Goal: Task Accomplishment & Management: Use online tool/utility

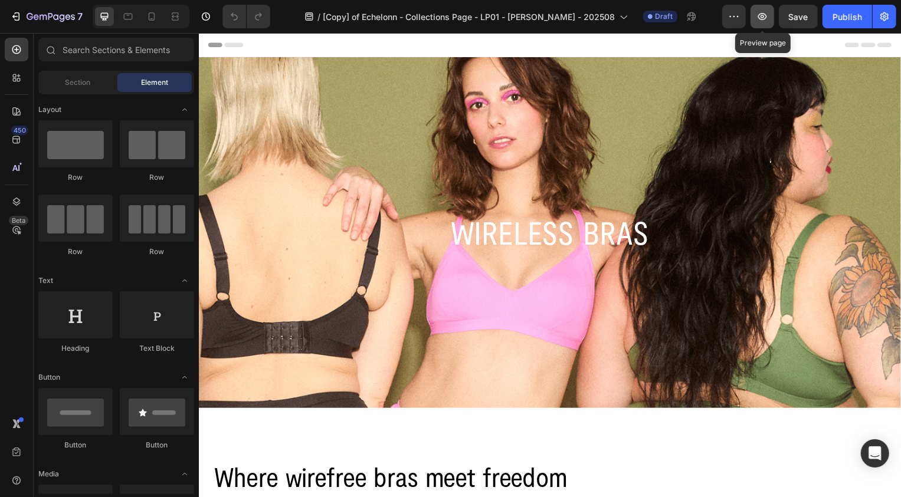
click at [764, 25] on button "button" at bounding box center [762, 17] width 24 height 24
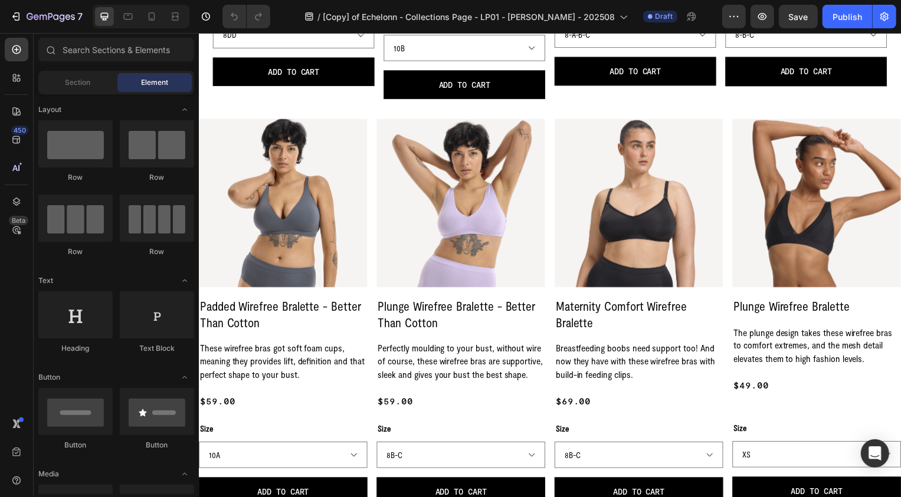
select select "8-D-DD-E"
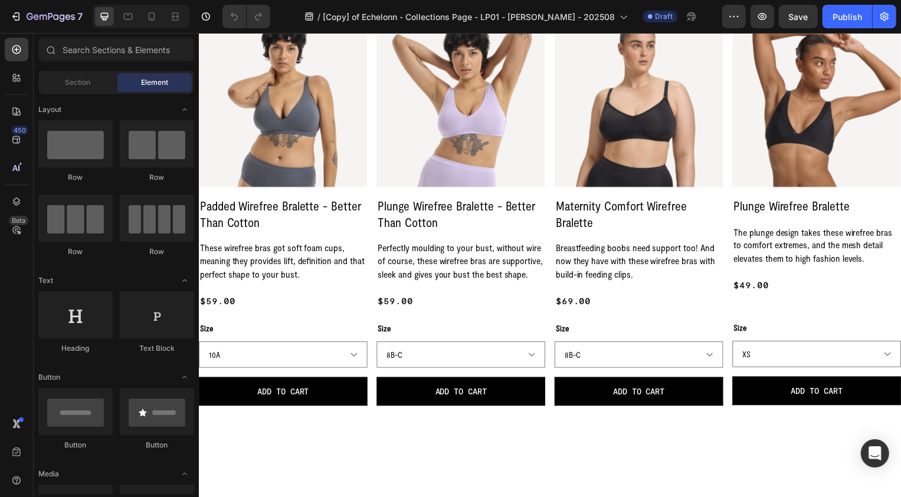
select select "8-D-DD-E"
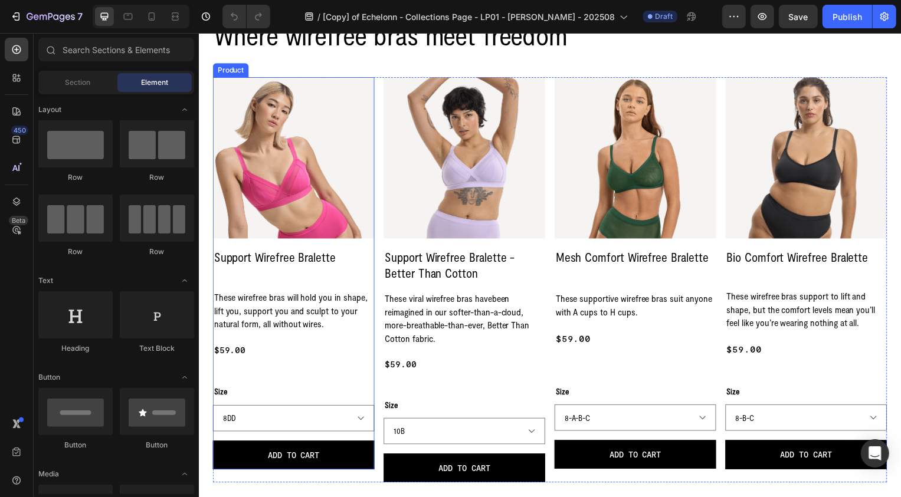
scroll to position [474, 0]
